Goal: Task Accomplishment & Management: Manage account settings

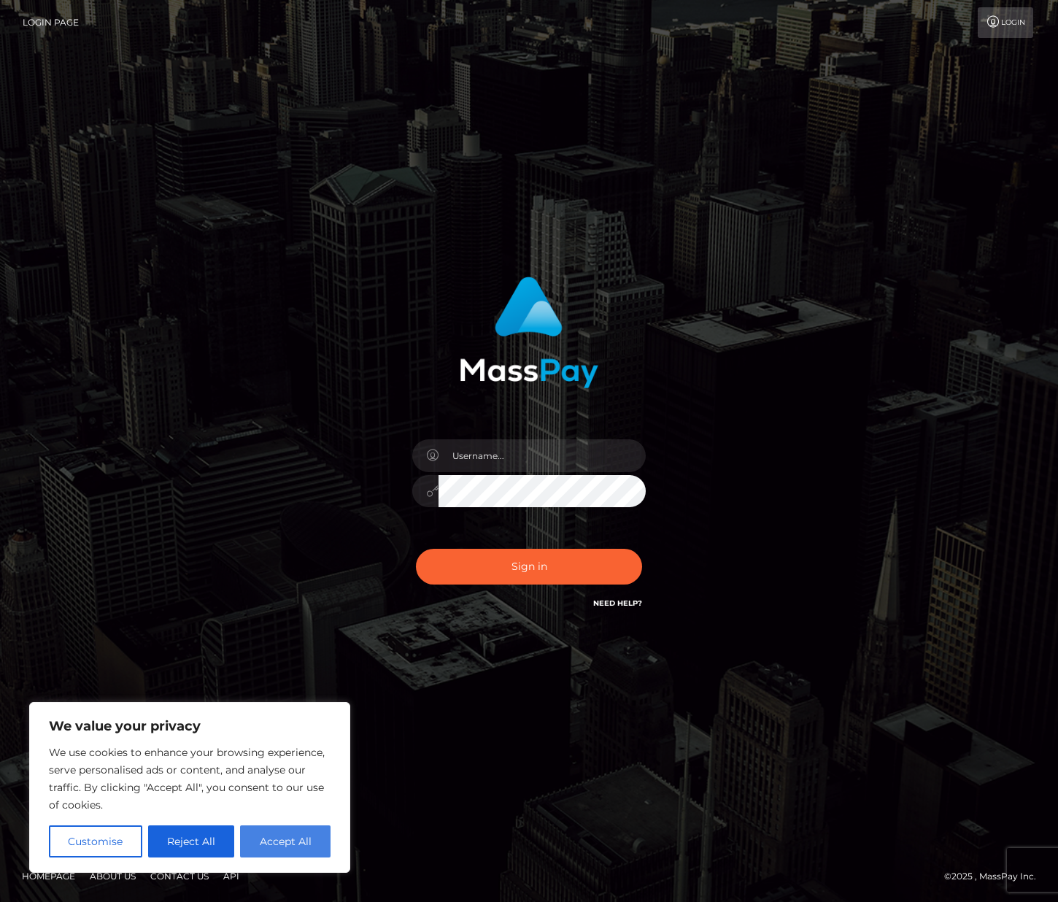
click at [292, 839] on button "Accept All" at bounding box center [285, 841] width 90 height 32
checkbox input "true"
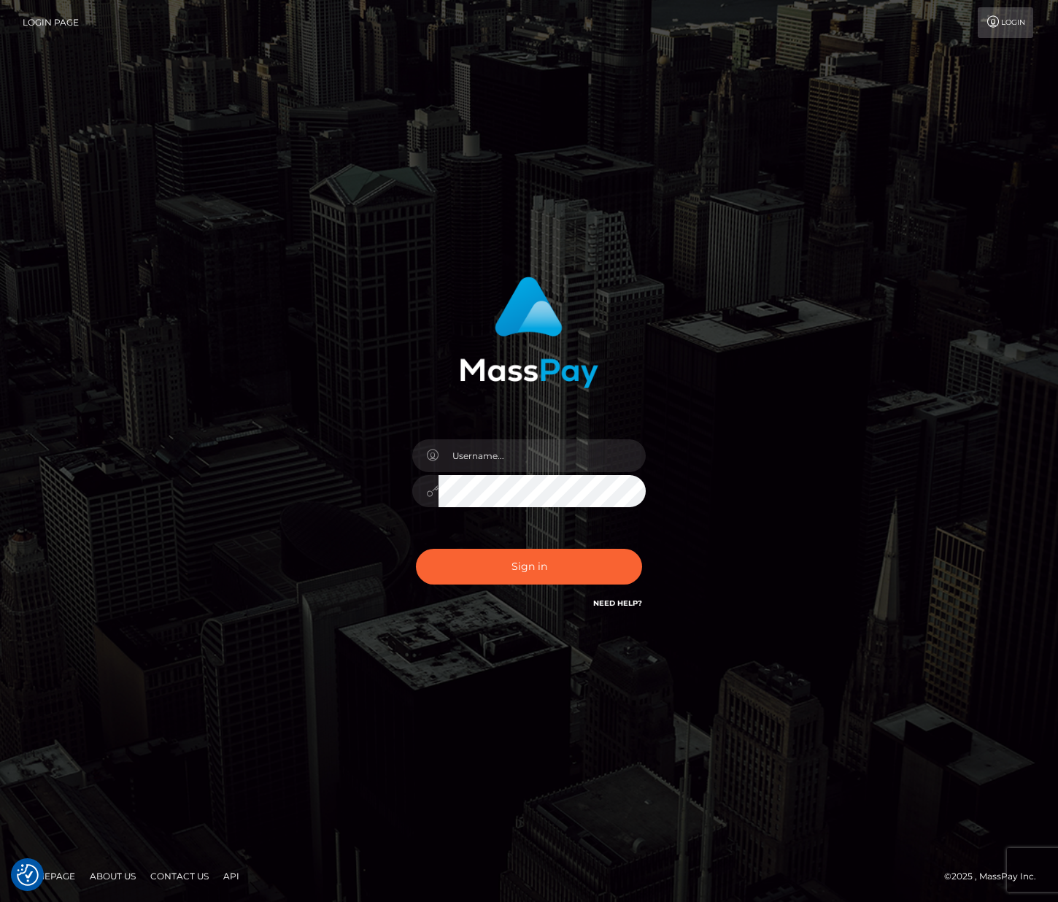
click at [475, 472] on div at bounding box center [528, 484] width 255 height 112
click at [479, 464] on input "text" at bounding box center [542, 455] width 207 height 33
type input "princessdaisysky@gmail.com"
click at [571, 555] on button "Sign in" at bounding box center [529, 567] width 226 height 36
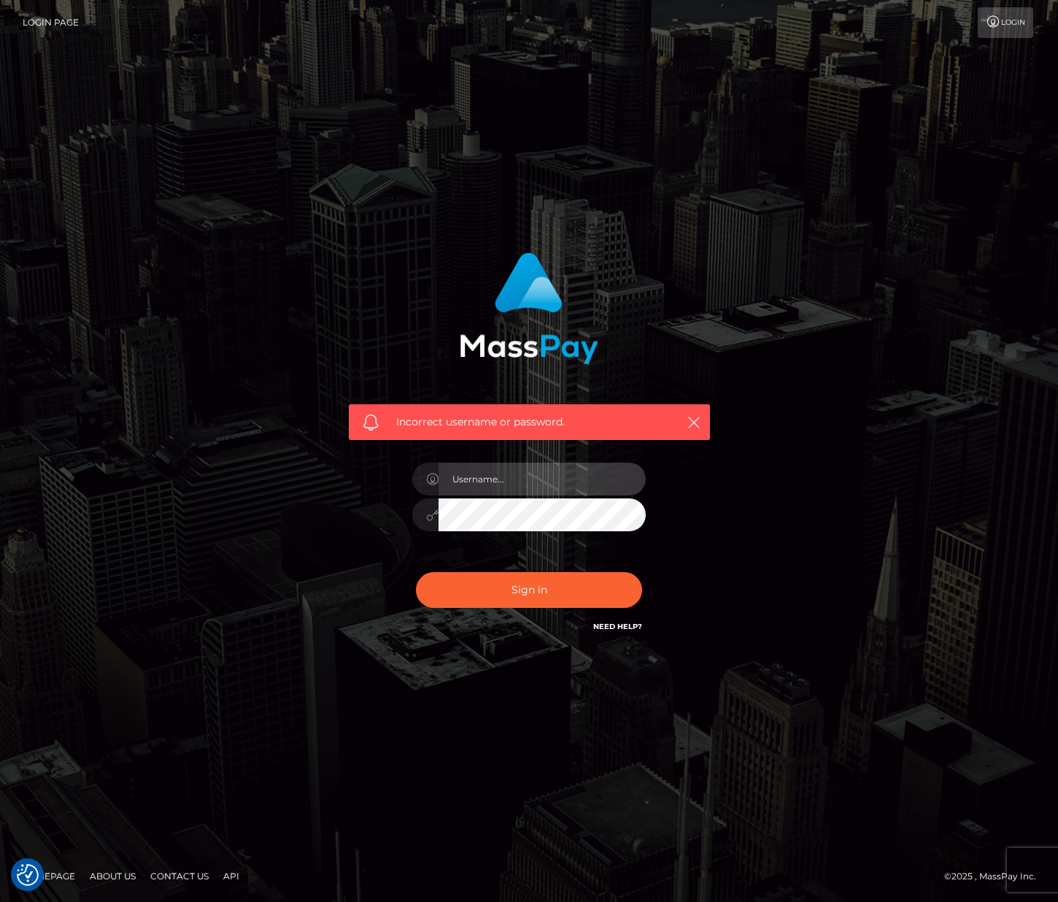
click at [570, 467] on input "text" at bounding box center [542, 479] width 207 height 33
type input "[EMAIL_ADDRESS][DOMAIN_NAME]"
click at [729, 484] on div "Incorrect username or password. princessdaisysky@gmail.com" at bounding box center [529, 452] width 405 height 420
click at [730, 501] on div "Incorrect username or password. princessdaisysky@gmail.com" at bounding box center [529, 452] width 405 height 420
click at [545, 606] on button "Sign in" at bounding box center [529, 590] width 226 height 36
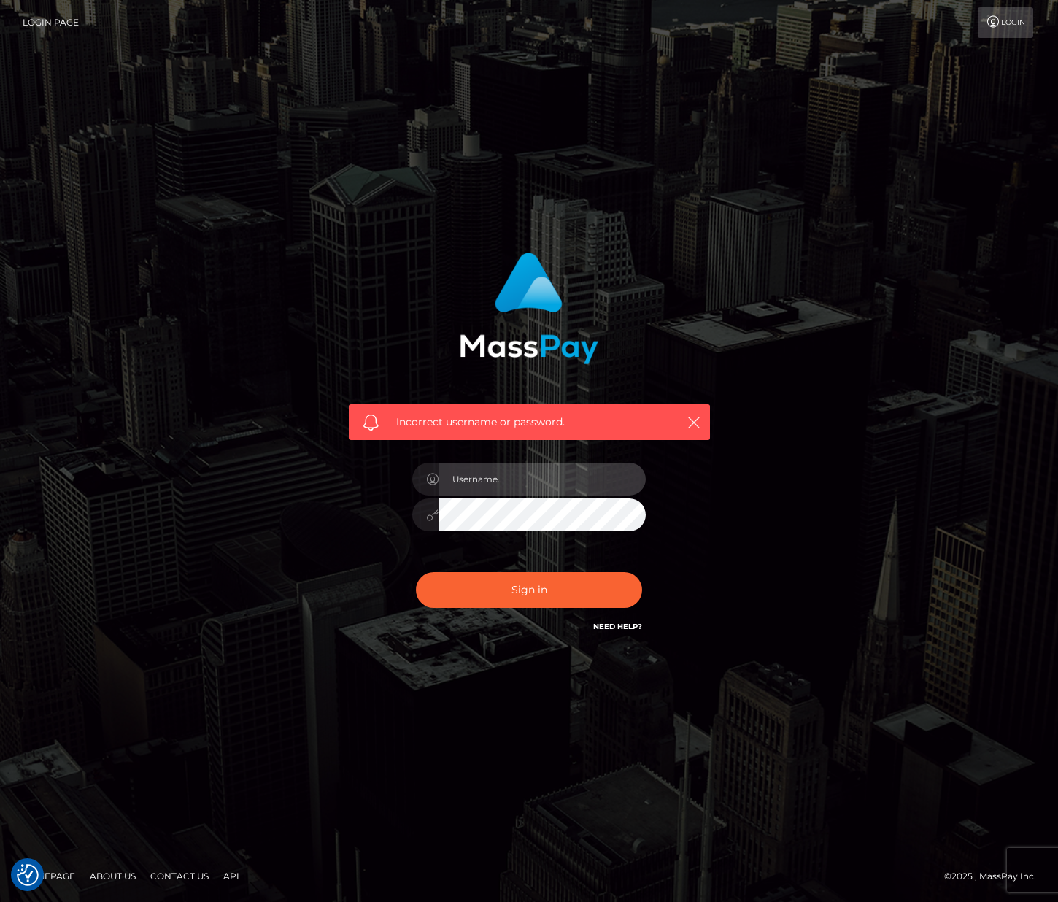
click at [610, 483] on input "text" at bounding box center [542, 479] width 207 height 33
type input "[EMAIL_ADDRESS][DOMAIN_NAME]"
click at [716, 486] on div "Incorrect username or password. princessdaisysky@gmail.com" at bounding box center [529, 444] width 383 height 405
click at [1009, 28] on link "Login" at bounding box center [1005, 22] width 55 height 31
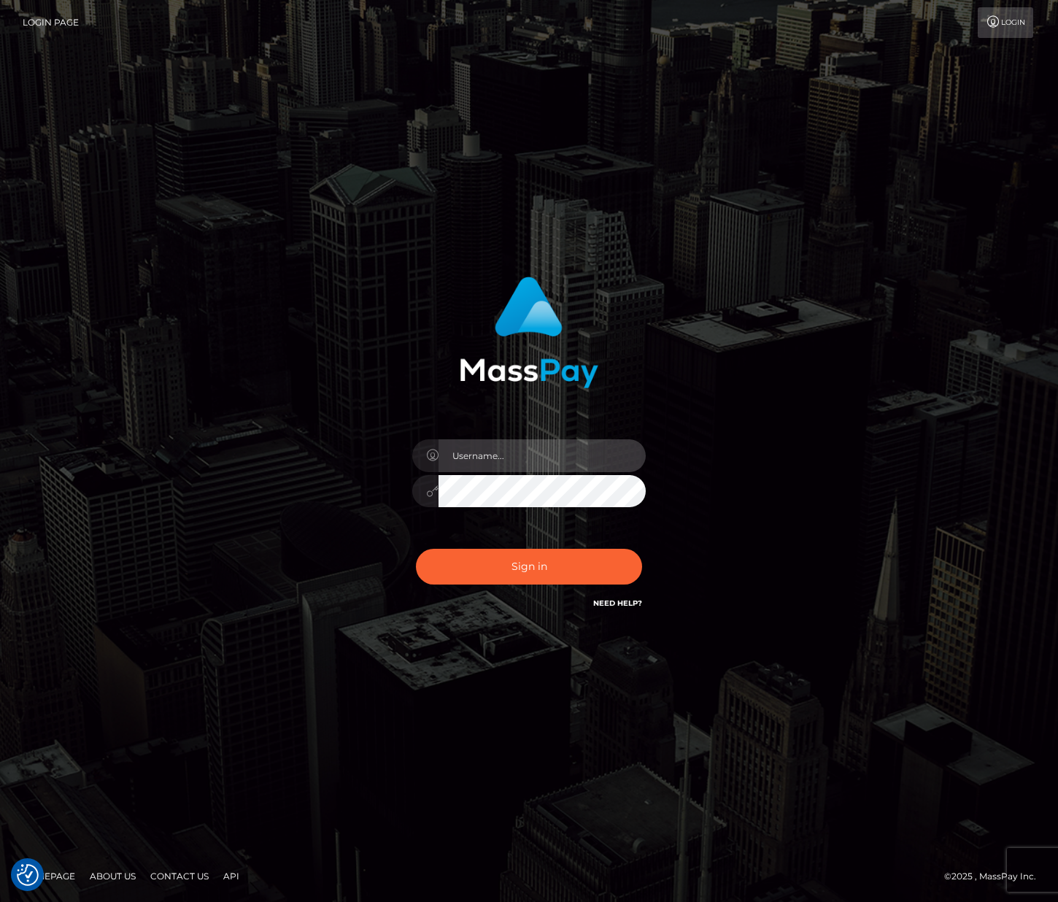
click at [552, 445] on input "text" at bounding box center [542, 455] width 207 height 33
type input "princessdaisysky@gmail.com"
click at [555, 556] on button "Sign in" at bounding box center [529, 567] width 226 height 36
